Goal: Information Seeking & Learning: Check status

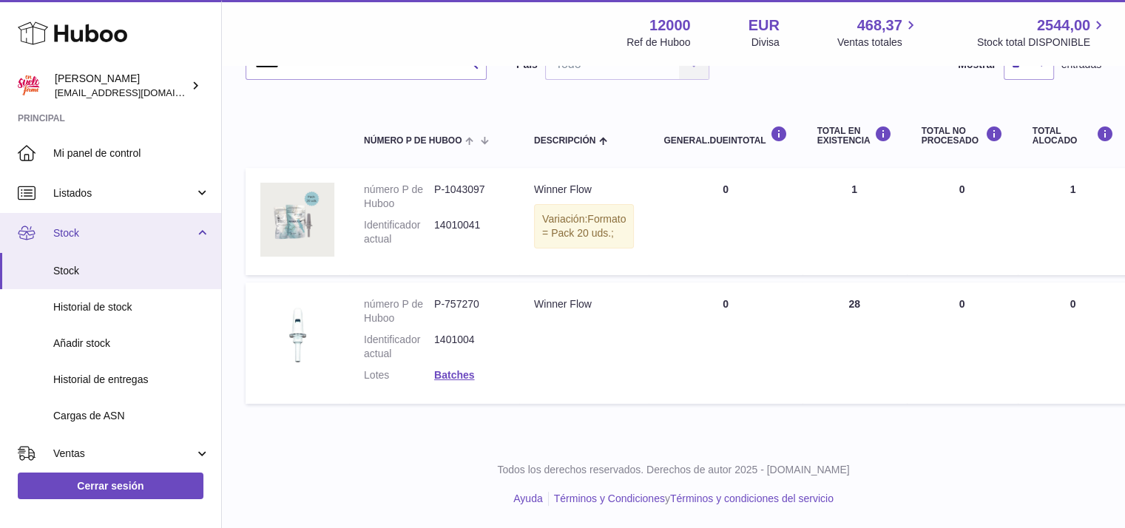
click at [80, 229] on span "Stock" at bounding box center [123, 233] width 141 height 14
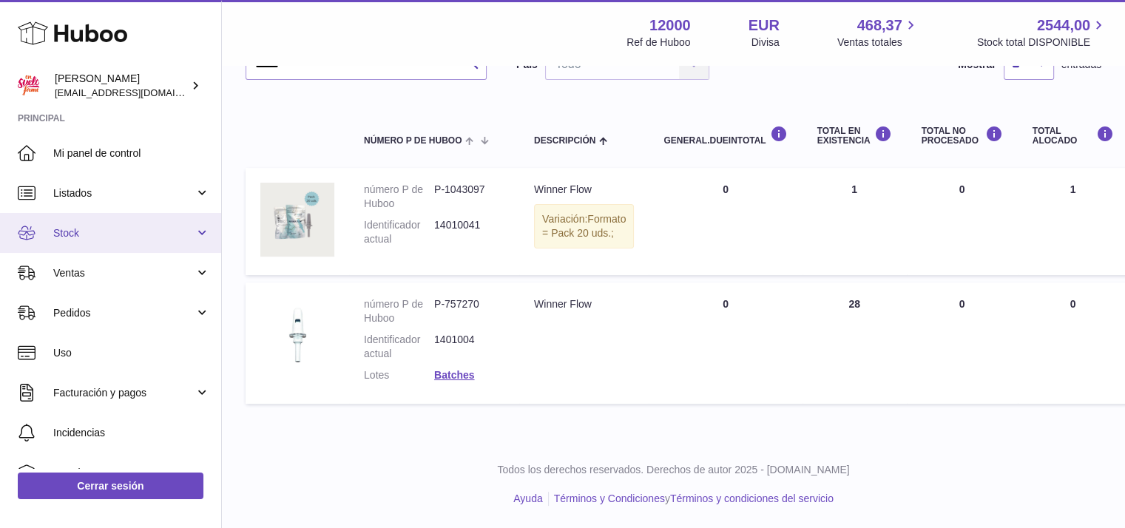
click at [68, 238] on span "Stock" at bounding box center [123, 233] width 141 height 14
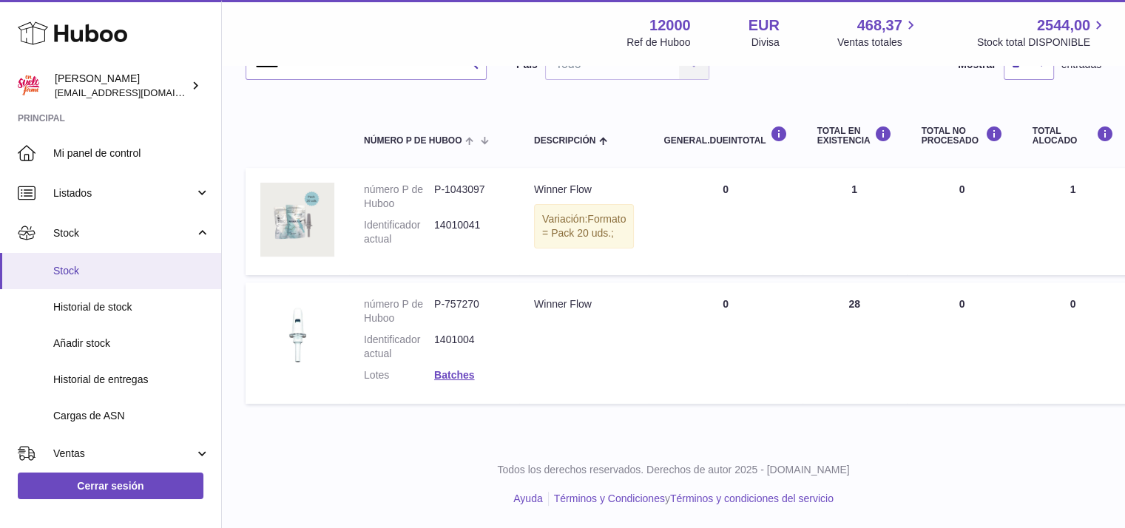
click at [66, 266] on span "Stock" at bounding box center [131, 271] width 157 height 14
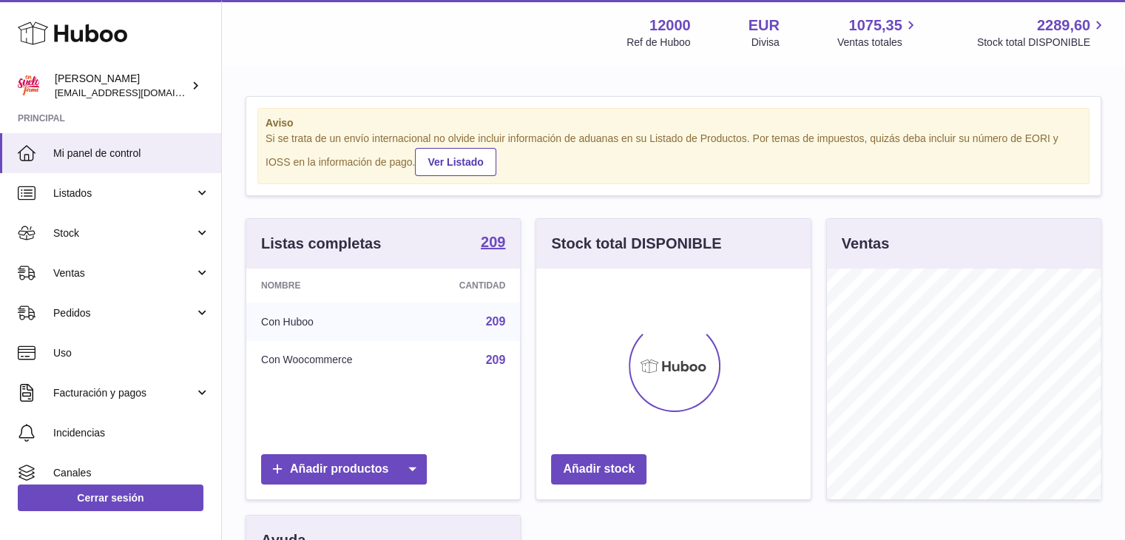
scroll to position [231, 275]
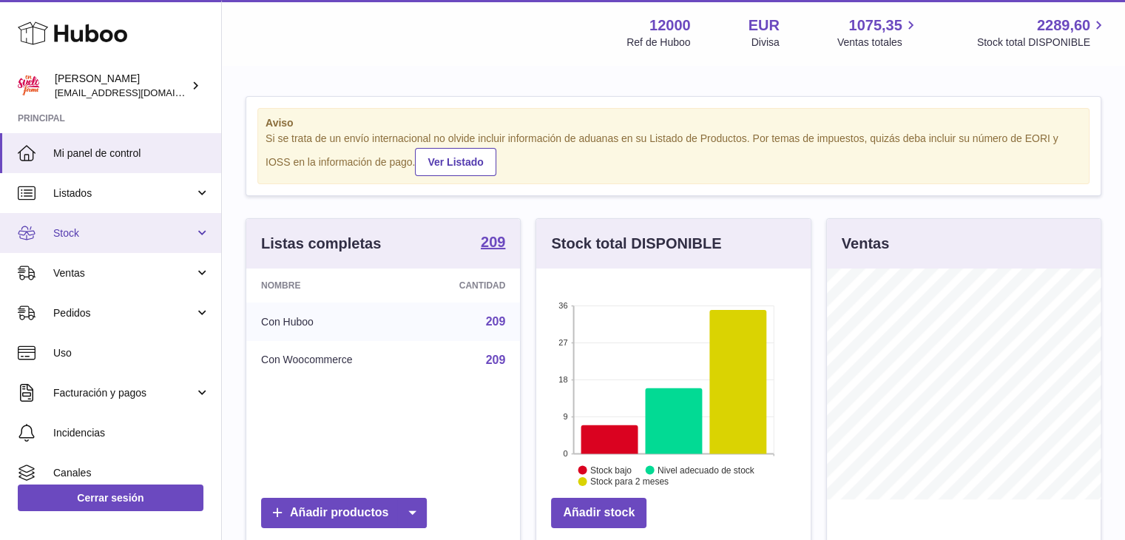
click at [58, 227] on span "Stock" at bounding box center [123, 233] width 141 height 14
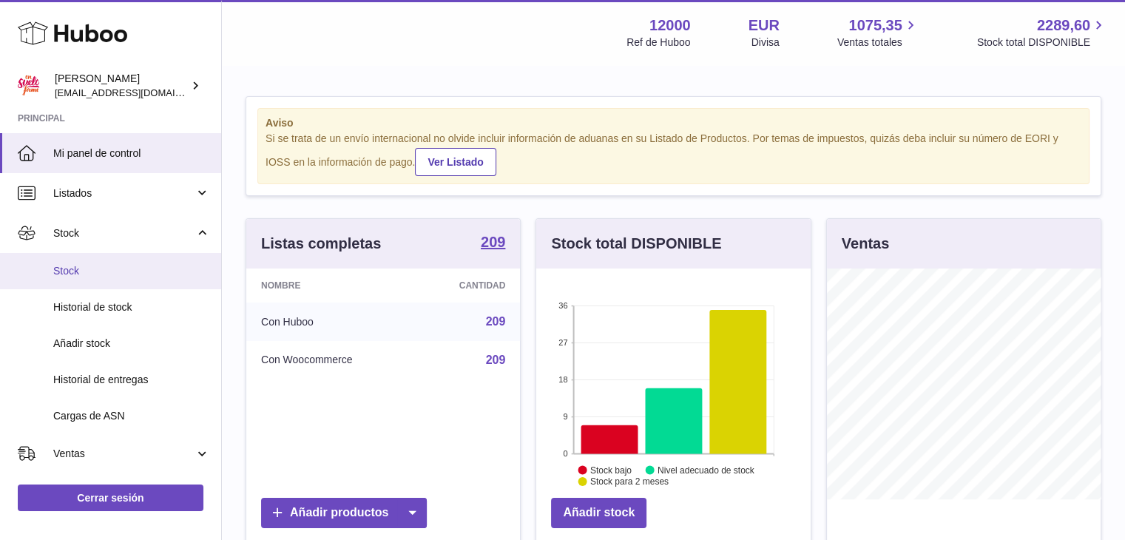
click at [62, 280] on link "Stock" at bounding box center [110, 271] width 221 height 36
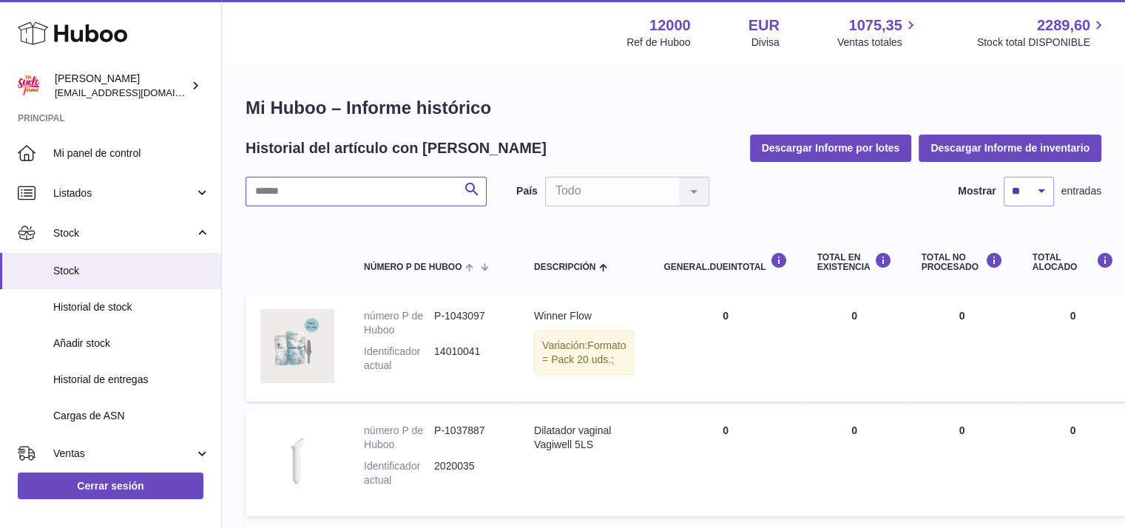
click at [306, 193] on input "text" at bounding box center [366, 192] width 241 height 30
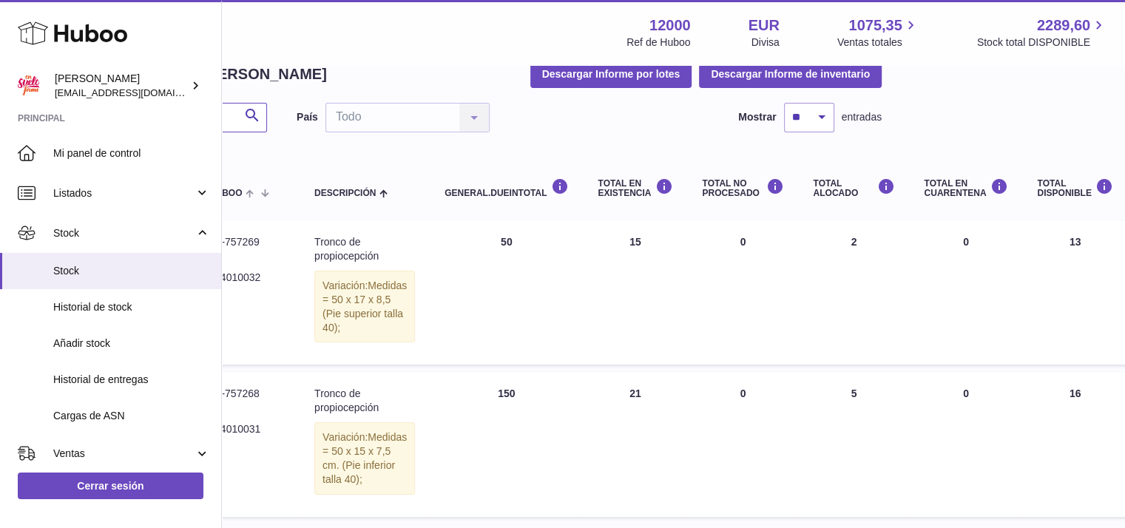
scroll to position [74, 218]
type input "******"
